Goal: Navigation & Orientation: Find specific page/section

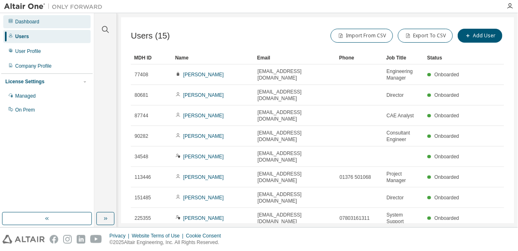
click at [26, 19] on div "Dashboard" at bounding box center [27, 21] width 24 height 7
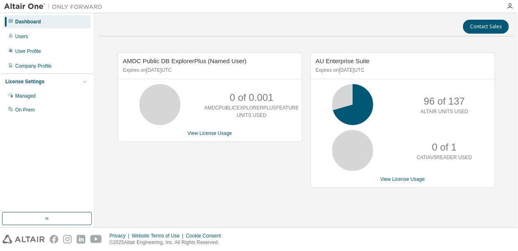
click at [9, 20] on icon at bounding box center [10, 20] width 5 height 5
click at [511, 3] on icon "button" at bounding box center [510, 6] width 7 height 7
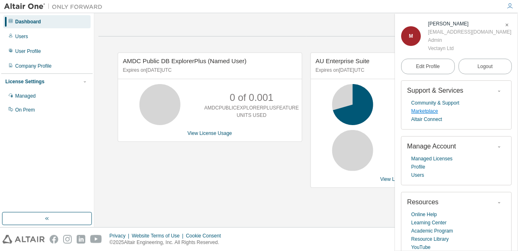
click at [427, 114] on link "Marketplace" at bounding box center [425, 111] width 27 height 8
